Goal: Use online tool/utility: Utilize a website feature to perform a specific function

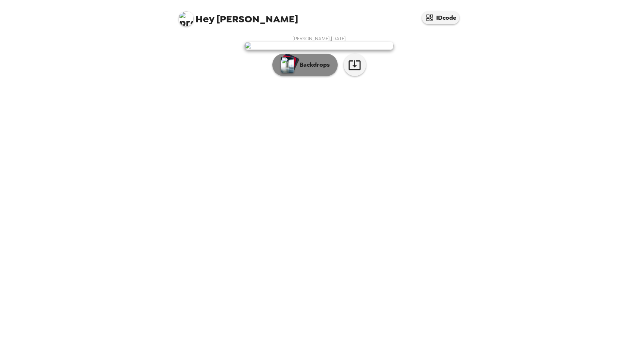
click at [314, 69] on p "Backdrops" at bounding box center [313, 64] width 34 height 9
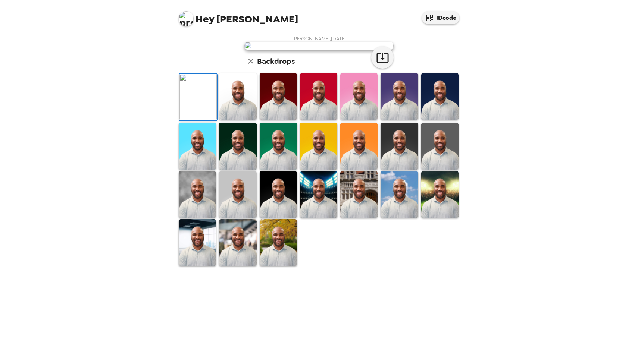
scroll to position [102, 0]
click at [284, 266] on img at bounding box center [278, 242] width 37 height 47
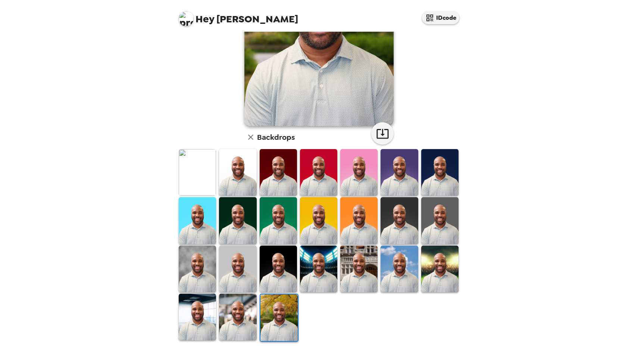
drag, startPoint x: 242, startPoint y: 311, endPoint x: 283, endPoint y: 274, distance: 55.2
click at [242, 311] on img at bounding box center [237, 317] width 37 height 47
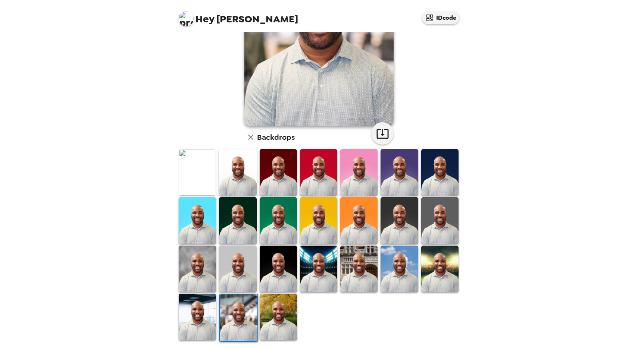
drag, startPoint x: 205, startPoint y: 306, endPoint x: 260, endPoint y: 243, distance: 83.1
click at [205, 305] on img at bounding box center [197, 317] width 37 height 47
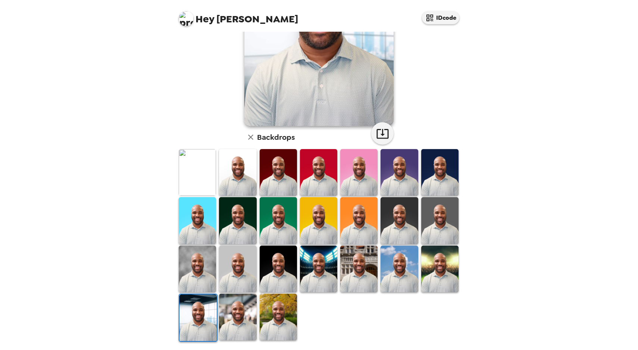
click at [438, 270] on img at bounding box center [439, 269] width 37 height 47
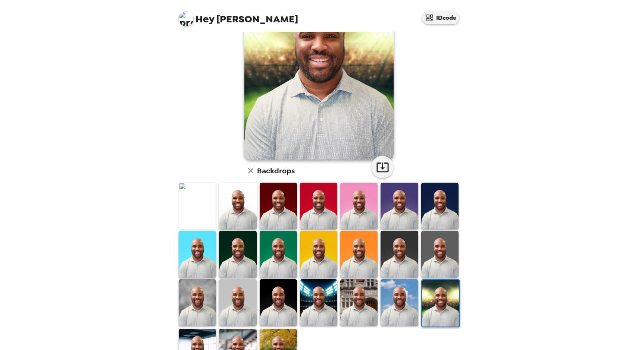
scroll to position [75, 0]
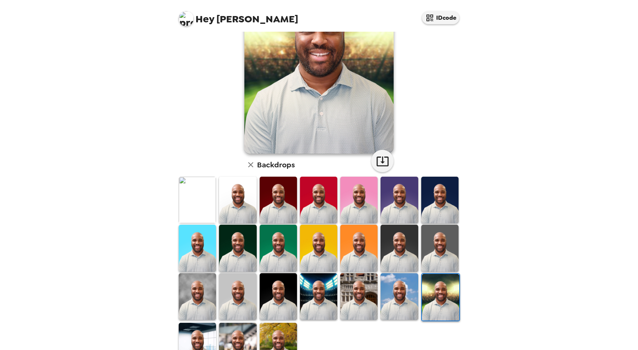
click at [319, 297] on img at bounding box center [318, 297] width 37 height 47
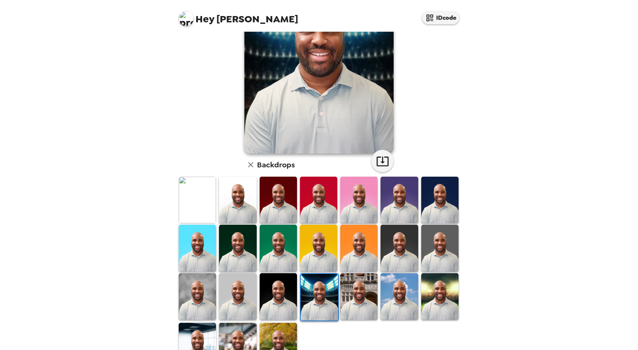
scroll to position [0, 0]
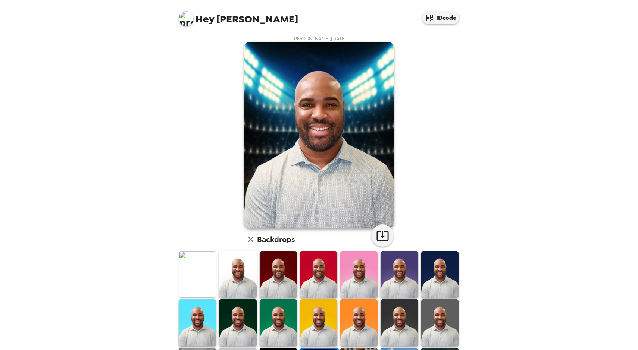
click at [202, 284] on img at bounding box center [197, 275] width 37 height 47
